Goal: Obtain resource: Obtain resource

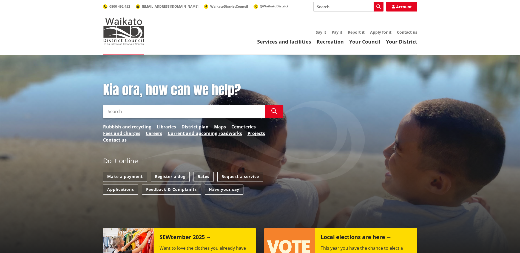
click at [331, 6] on input "Search" at bounding box center [349, 7] width 70 height 10
click at [343, 16] on div "Application for a no spray zone" at bounding box center [349, 17] width 70 height 10
type input "Application for a no spray zone"
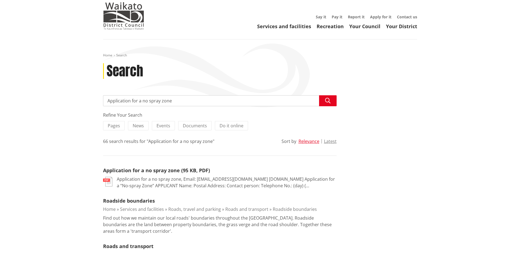
scroll to position [27, 0]
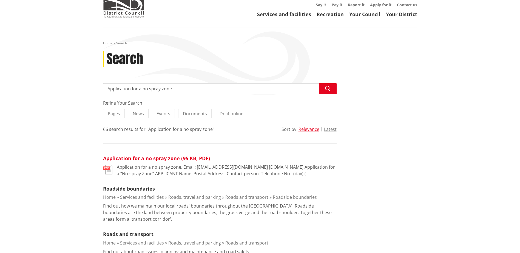
click at [142, 160] on link "Application for a no spray zone (95 KB, PDF)" at bounding box center [156, 158] width 107 height 7
